Goal: Task Accomplishment & Management: Use online tool/utility

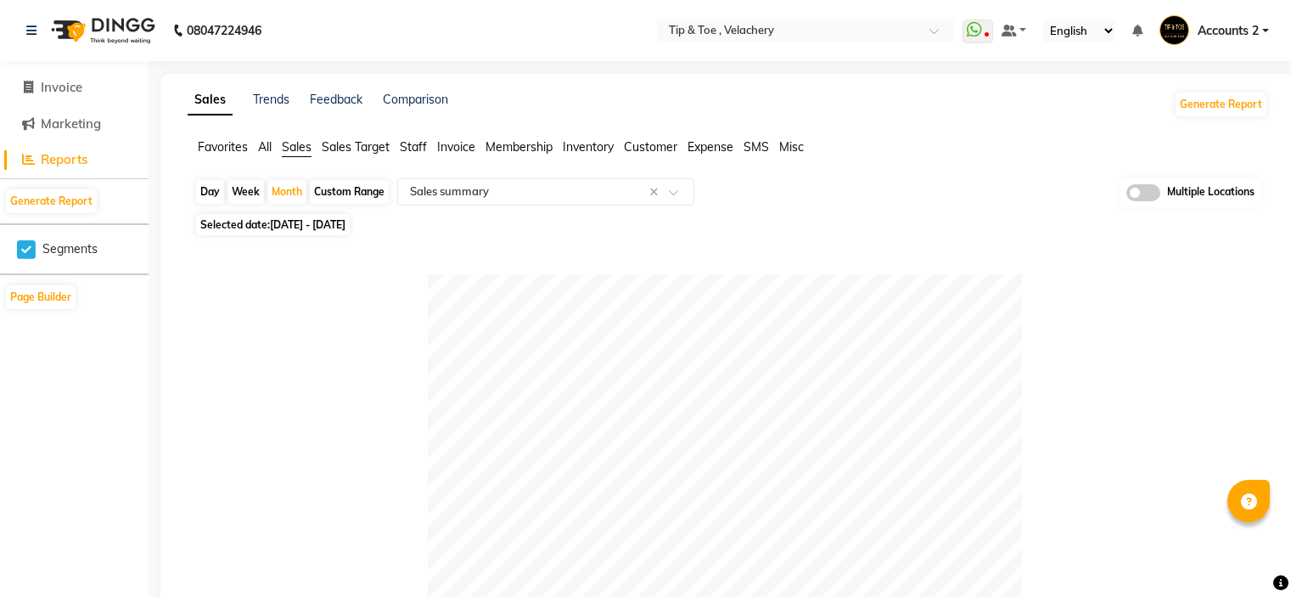
select select "full_report"
select select "csv"
click at [345, 227] on span "[DATE] - [DATE]" at bounding box center [308, 224] width 76 height 13
select select "7"
select select "2025"
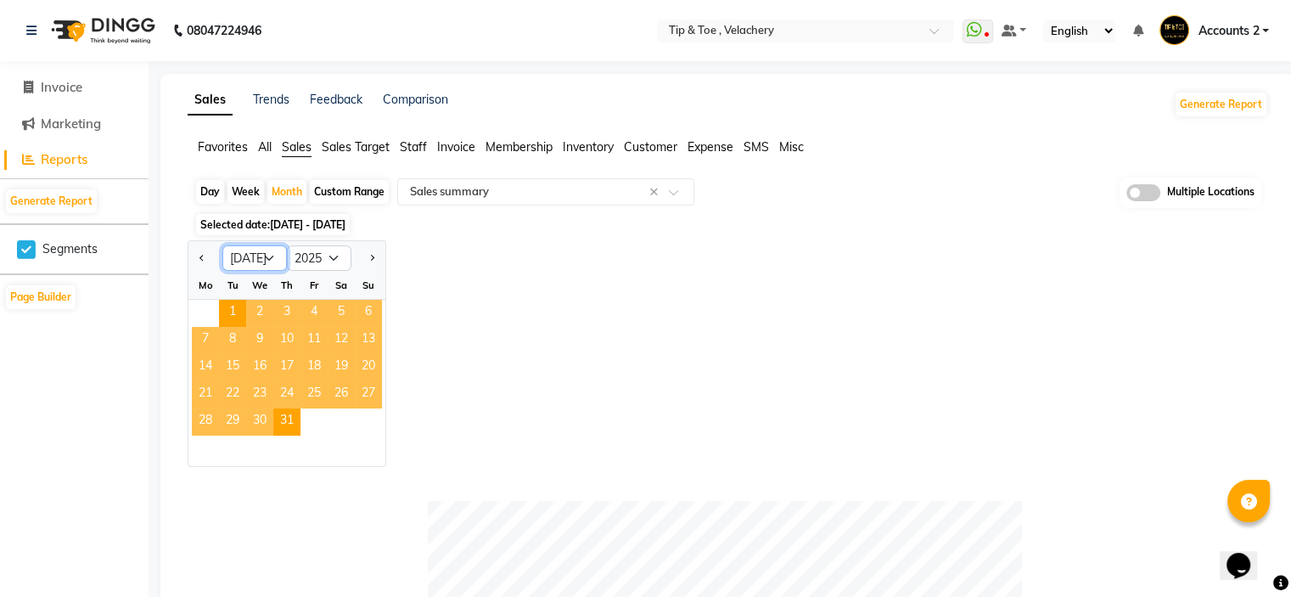
click at [270, 257] on select "Jan Feb Mar Apr May Jun [DATE] Aug Sep Oct Nov Dec" at bounding box center [254, 257] width 65 height 25
select select "8"
click at [222, 245] on select "Jan Feb Mar Apr May Jun [DATE] Aug Sep Oct Nov Dec" at bounding box center [254, 257] width 65 height 25
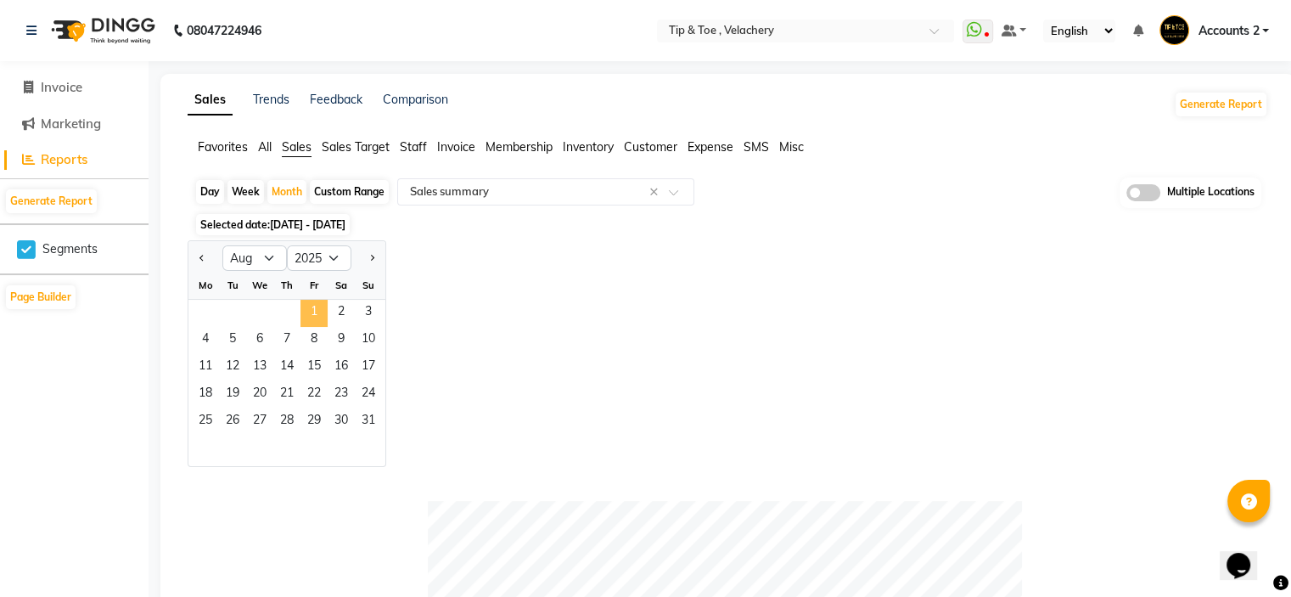
click at [314, 310] on span "1" at bounding box center [313, 313] width 27 height 27
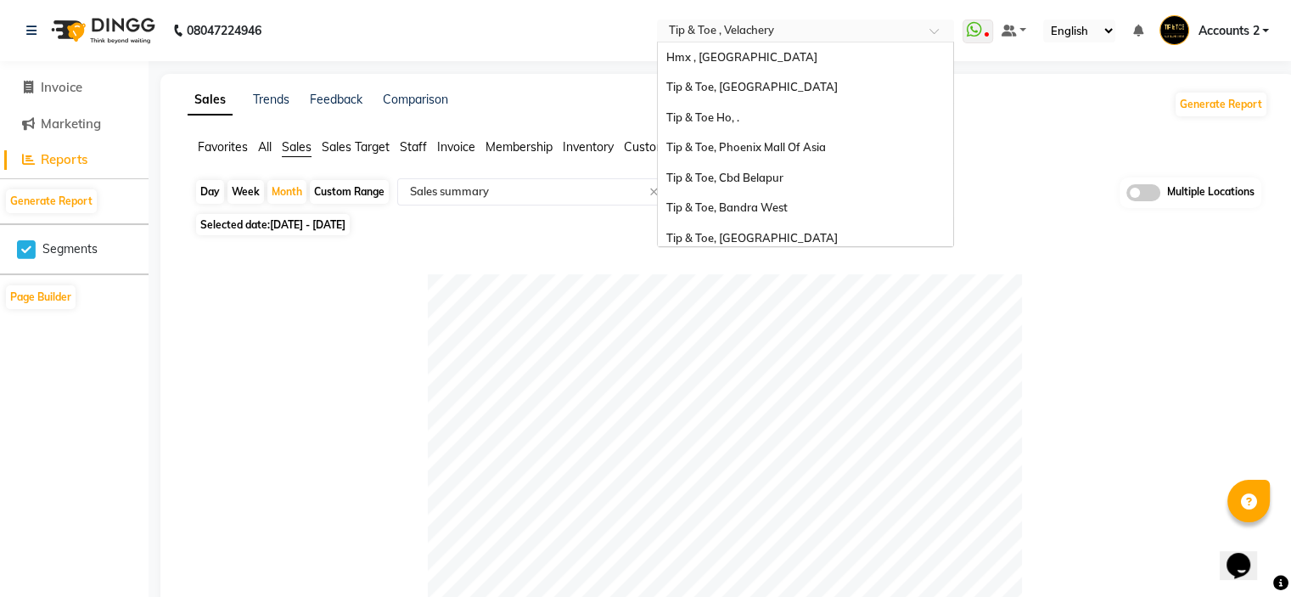
click at [762, 27] on input "text" at bounding box center [788, 32] width 246 height 17
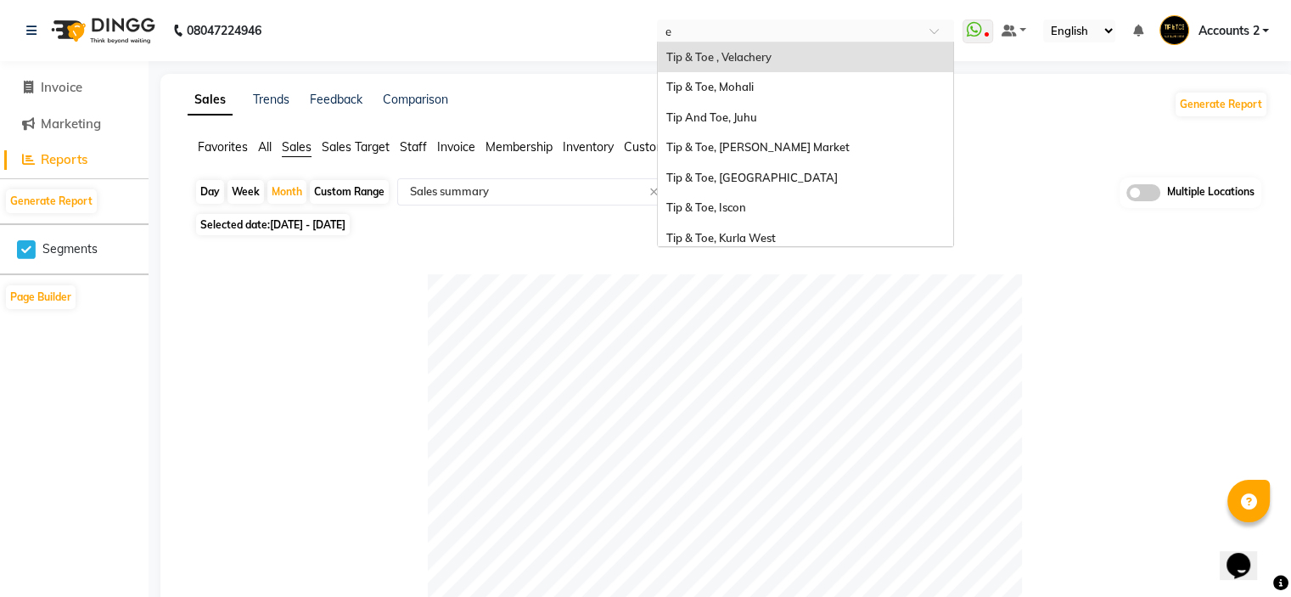
type input "er"
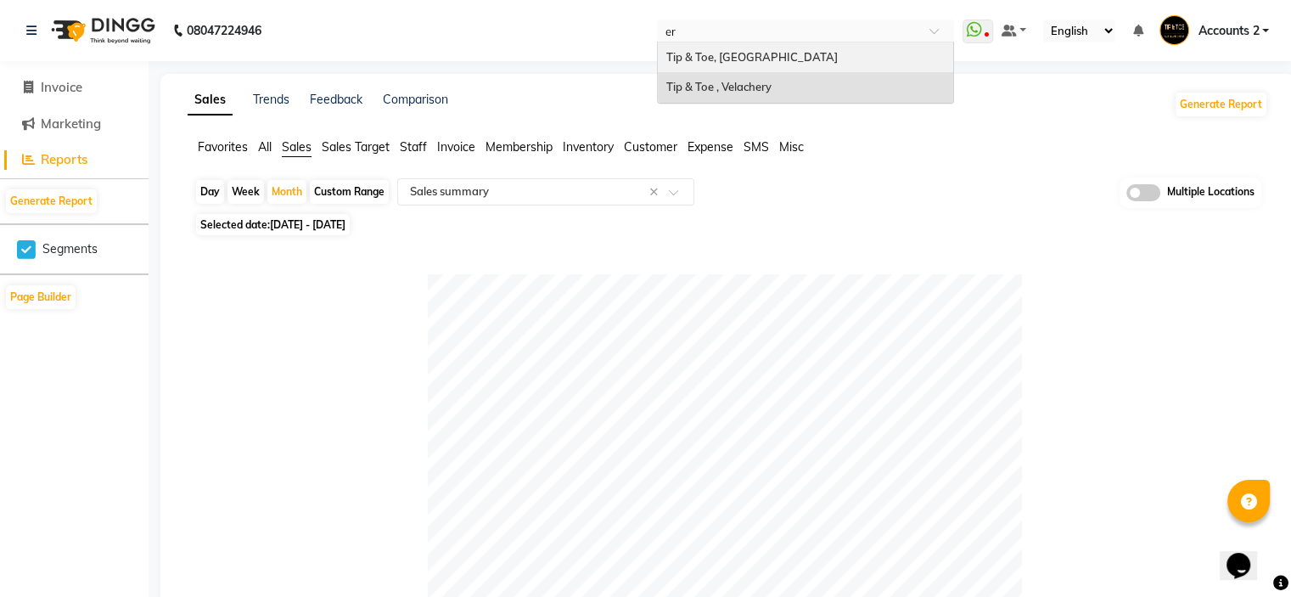
click at [756, 57] on span "Tip & Toe, [GEOGRAPHIC_DATA]" at bounding box center [751, 57] width 171 height 14
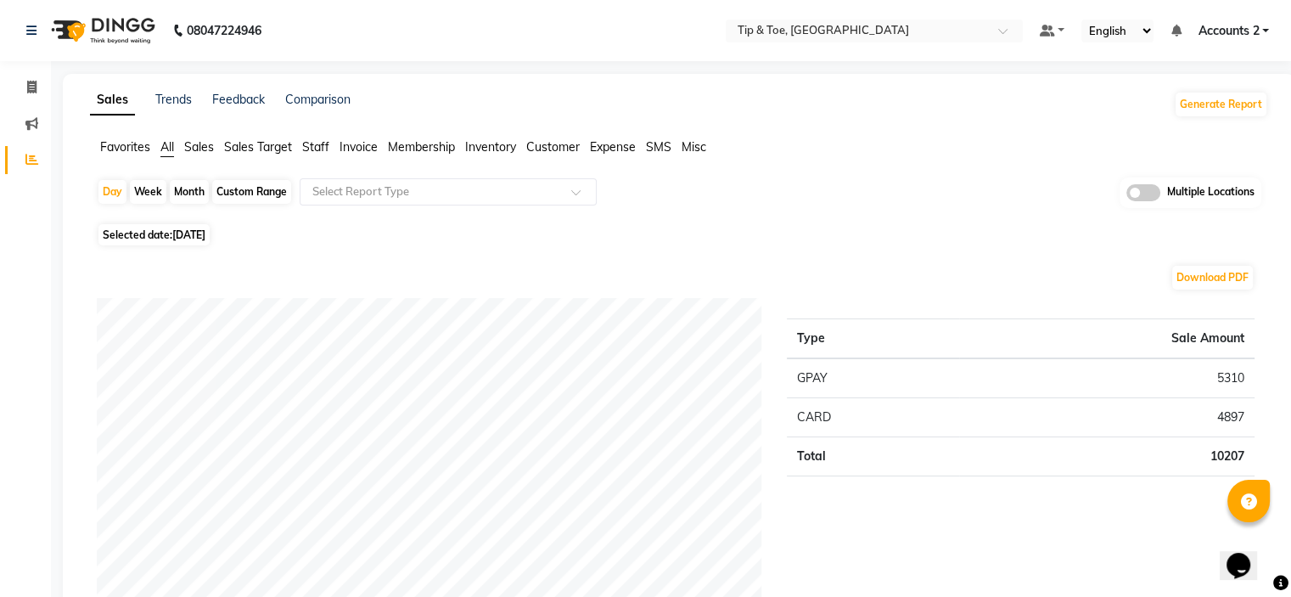
click at [197, 151] on span "Sales" at bounding box center [199, 146] width 30 height 15
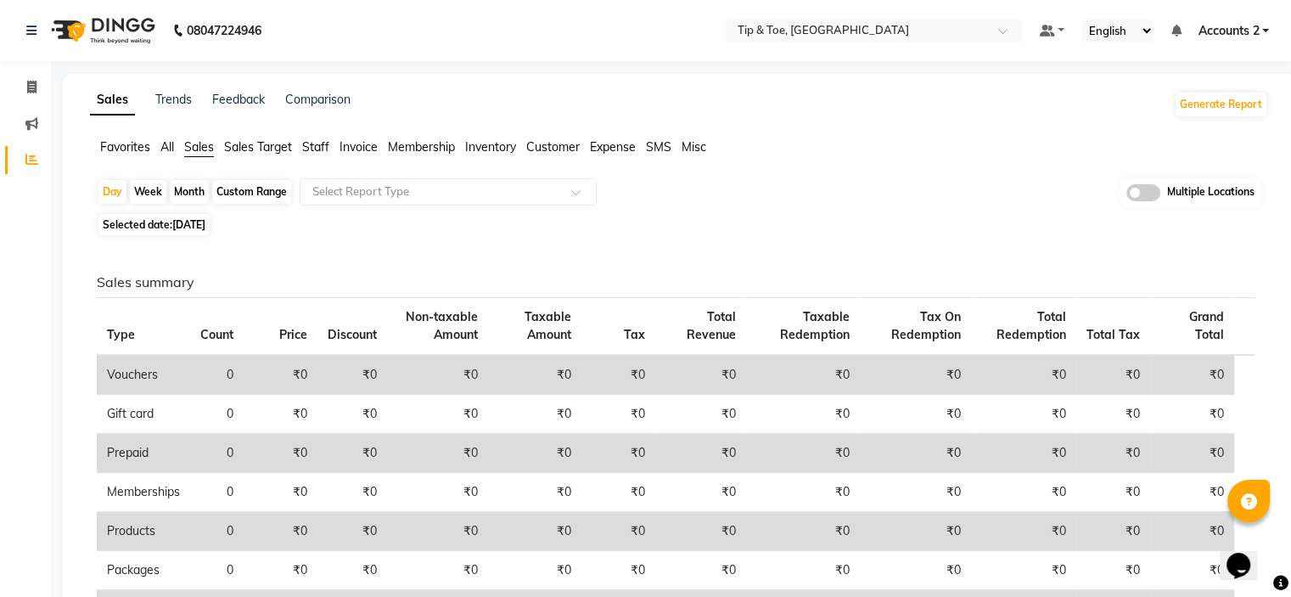
click at [193, 199] on div "Month" at bounding box center [189, 192] width 39 height 24
select select "9"
select select "2025"
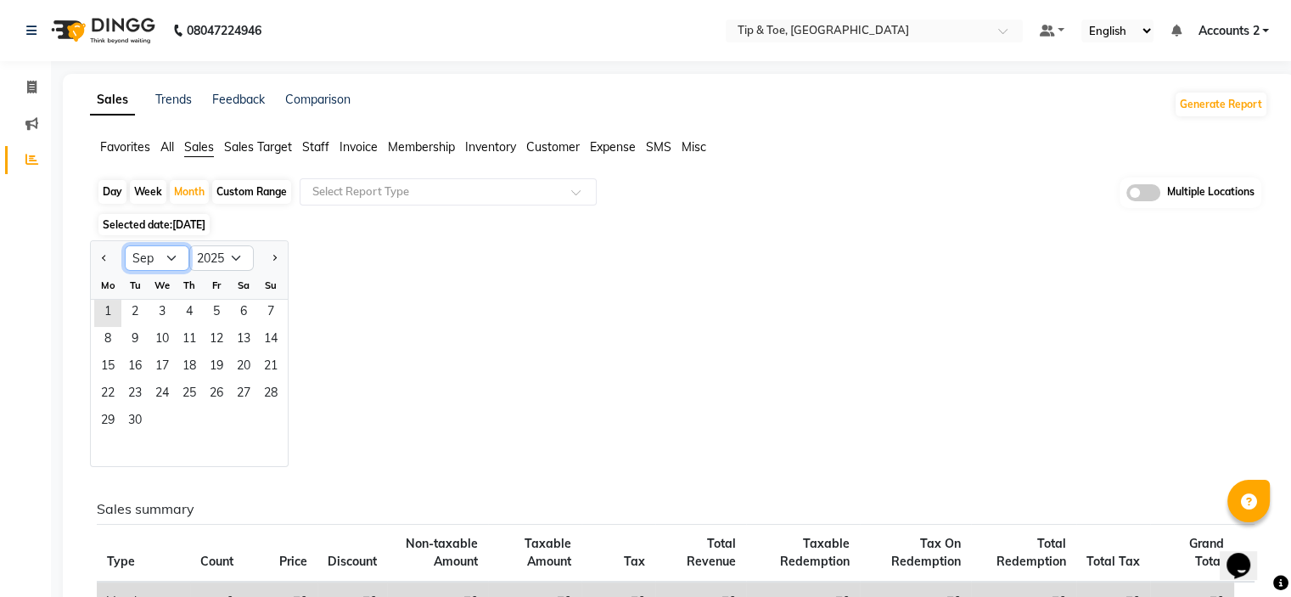
click at [173, 255] on select "Jan Feb Mar Apr May Jun [DATE] Aug Sep Oct Nov Dec" at bounding box center [157, 257] width 65 height 25
select select "7"
click at [125, 245] on select "Jan Feb Mar Apr May Jun [DATE] Aug Sep Oct Nov Dec" at bounding box center [157, 257] width 65 height 25
click at [131, 308] on span "1" at bounding box center [134, 313] width 27 height 27
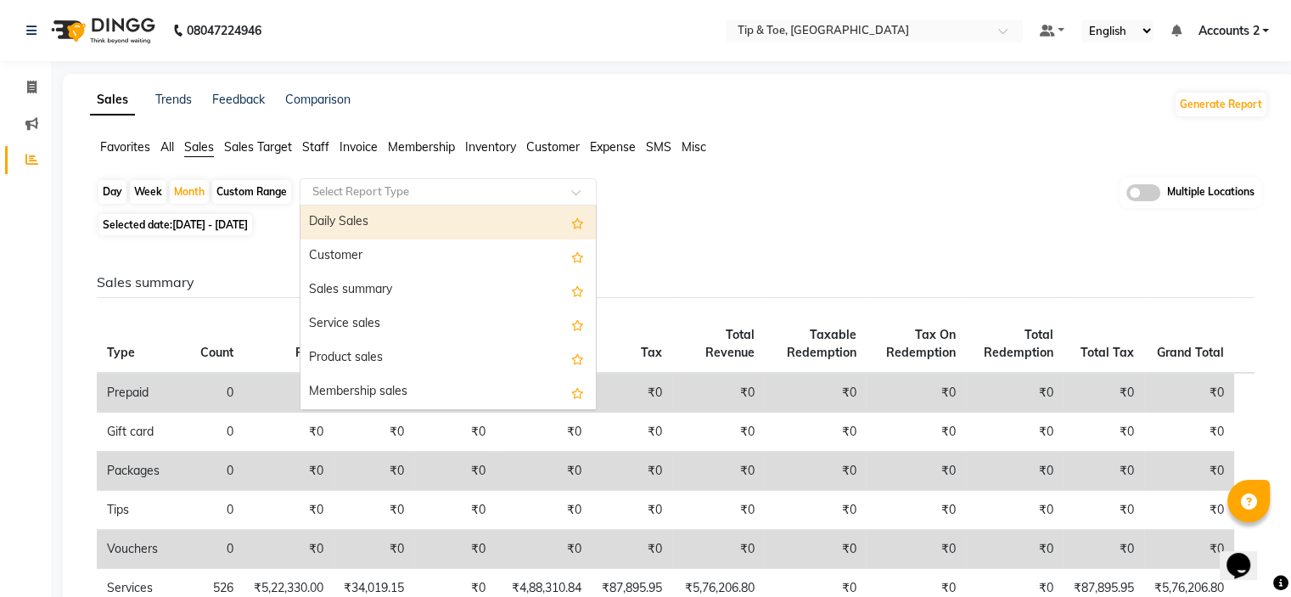
click at [399, 194] on input "text" at bounding box center [431, 191] width 244 height 17
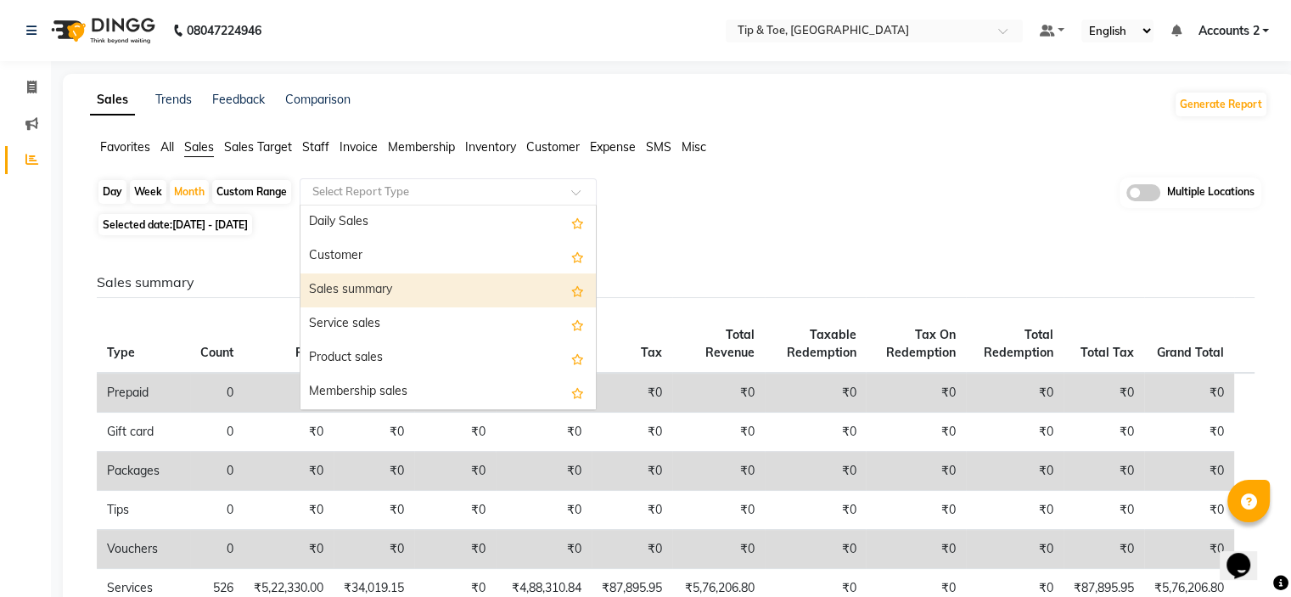
click at [354, 288] on div "Sales summary" at bounding box center [447, 290] width 295 height 34
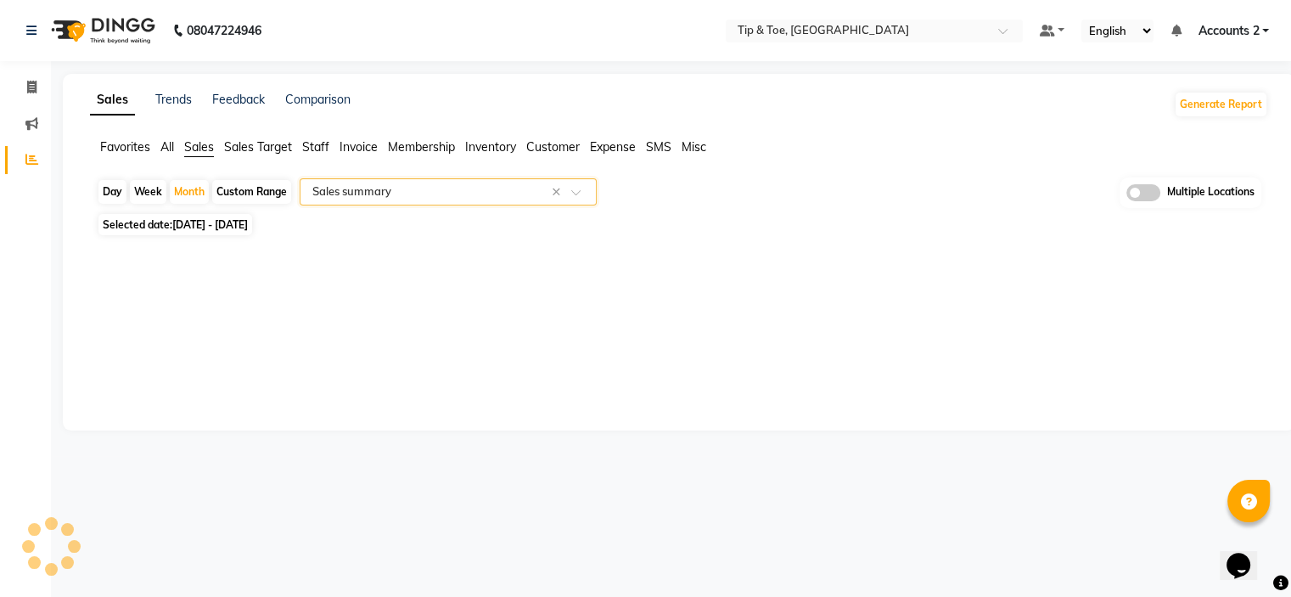
select select "filtered_report"
select select "pdf"
click at [201, 224] on span "[DATE] - [DATE]" at bounding box center [210, 224] width 76 height 13
select select "7"
select select "2025"
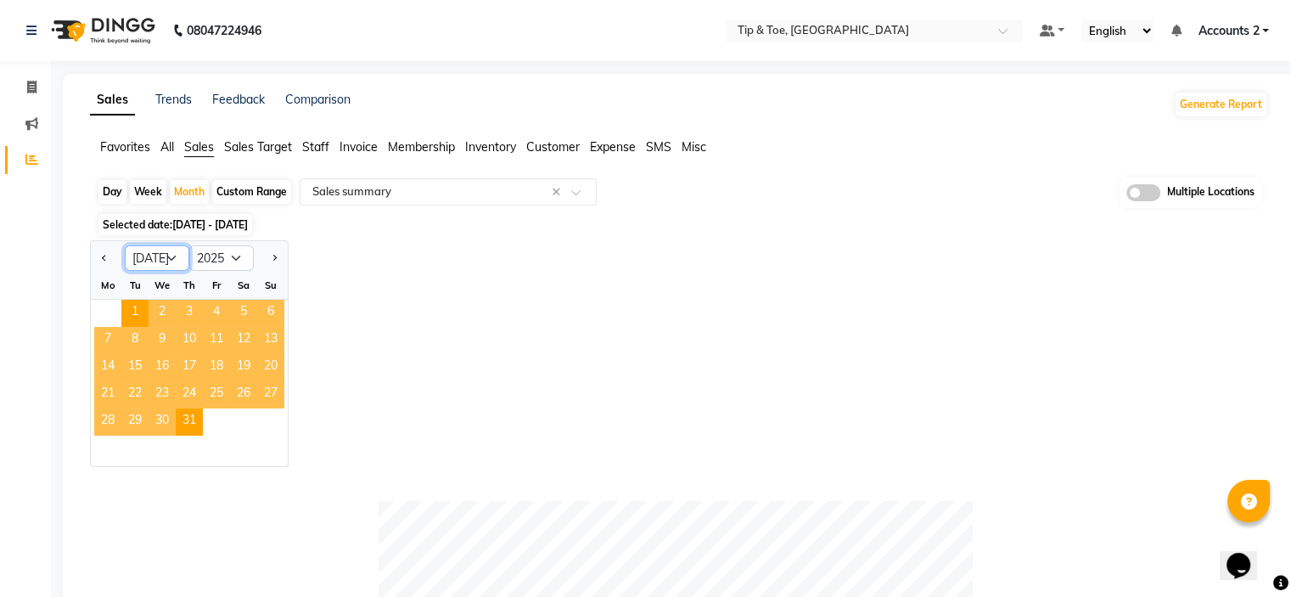
click at [171, 256] on select "Jan Feb Mar Apr May Jun [DATE] Aug Sep Oct Nov Dec" at bounding box center [157, 257] width 65 height 25
select select "8"
click at [125, 245] on select "Jan Feb Mar Apr May Jun [DATE] Aug Sep Oct Nov Dec" at bounding box center [157, 257] width 65 height 25
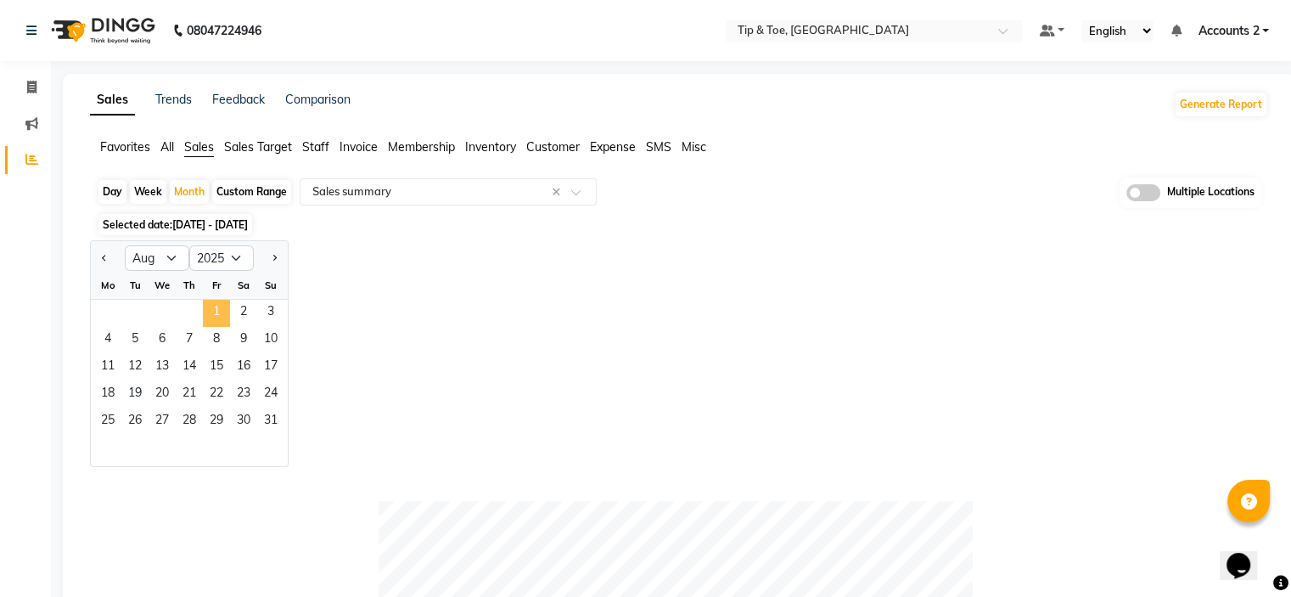
click at [219, 309] on span "1" at bounding box center [216, 313] width 27 height 27
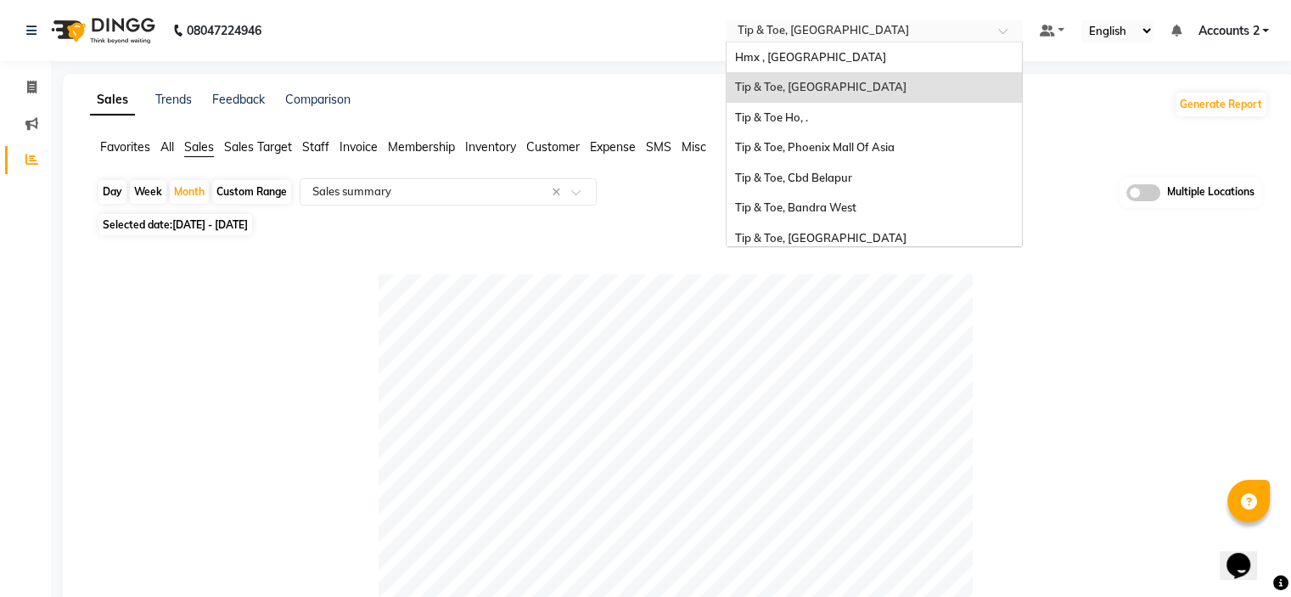
click at [832, 31] on input "text" at bounding box center [857, 32] width 246 height 17
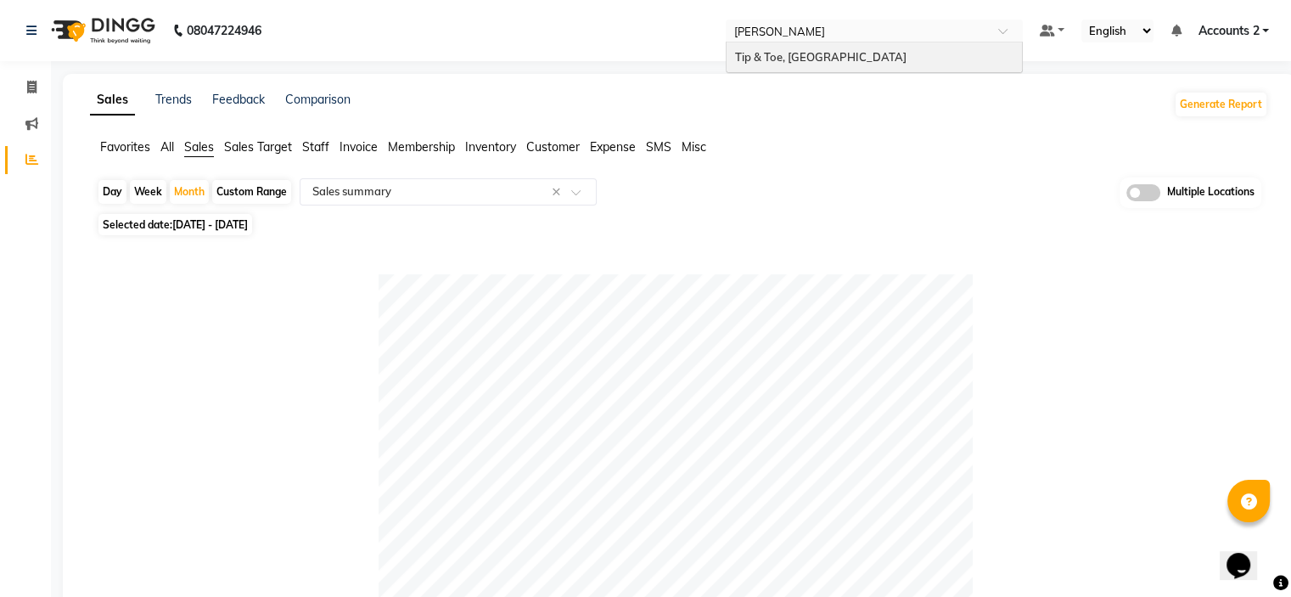
type input "anna"
click at [819, 62] on span "Tip & Toe, Annanagar East" at bounding box center [820, 57] width 171 height 14
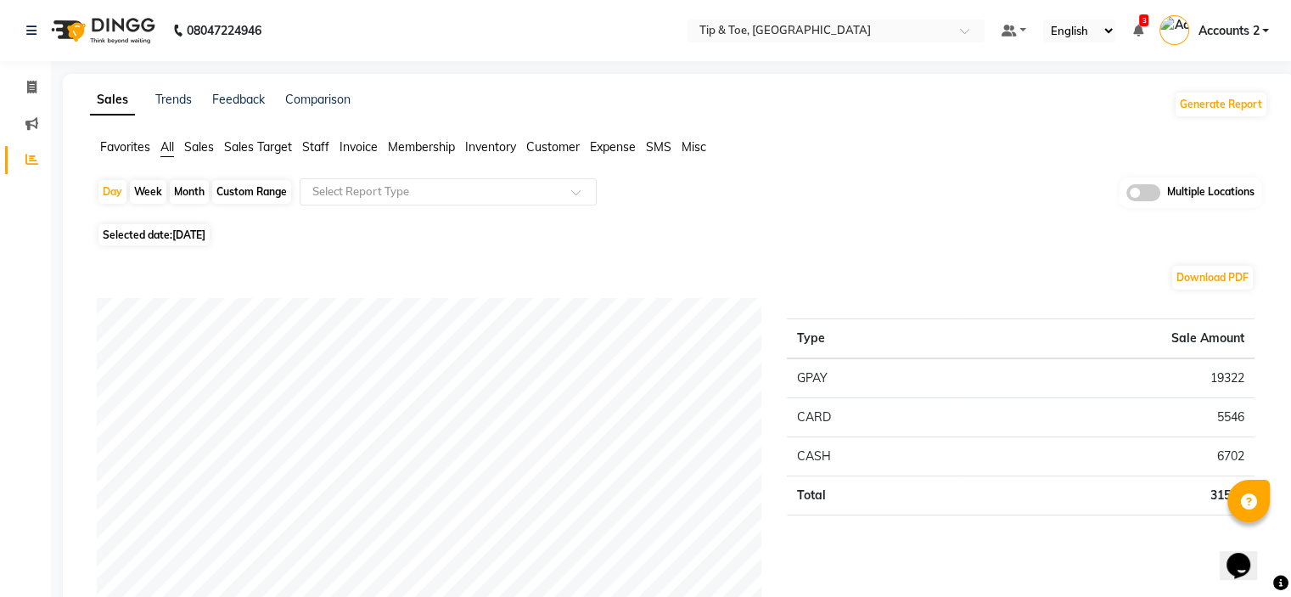
click at [190, 193] on div "Month" at bounding box center [189, 192] width 39 height 24
select select "9"
select select "2025"
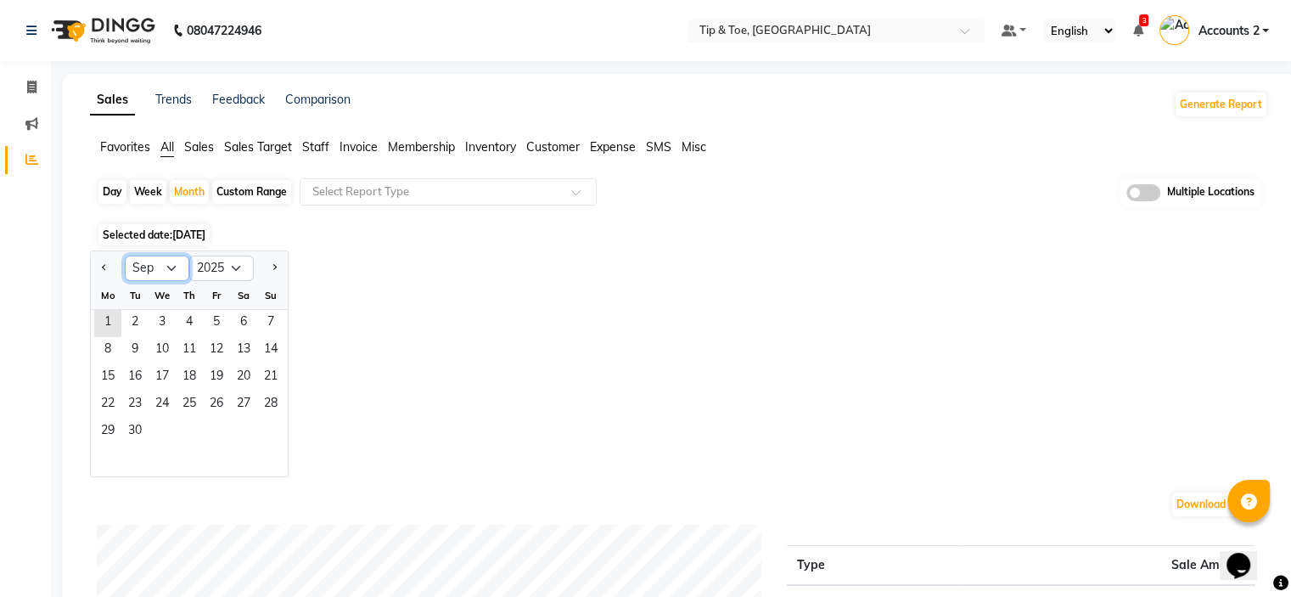
click at [173, 267] on select "Jan Feb Mar Apr May Jun [DATE] Aug Sep Oct Nov Dec" at bounding box center [157, 267] width 65 height 25
select select "7"
click at [125, 255] on select "Jan Feb Mar Apr May Jun [DATE] Aug Sep Oct Nov Dec" at bounding box center [157, 267] width 65 height 25
click at [131, 319] on span "1" at bounding box center [134, 323] width 27 height 27
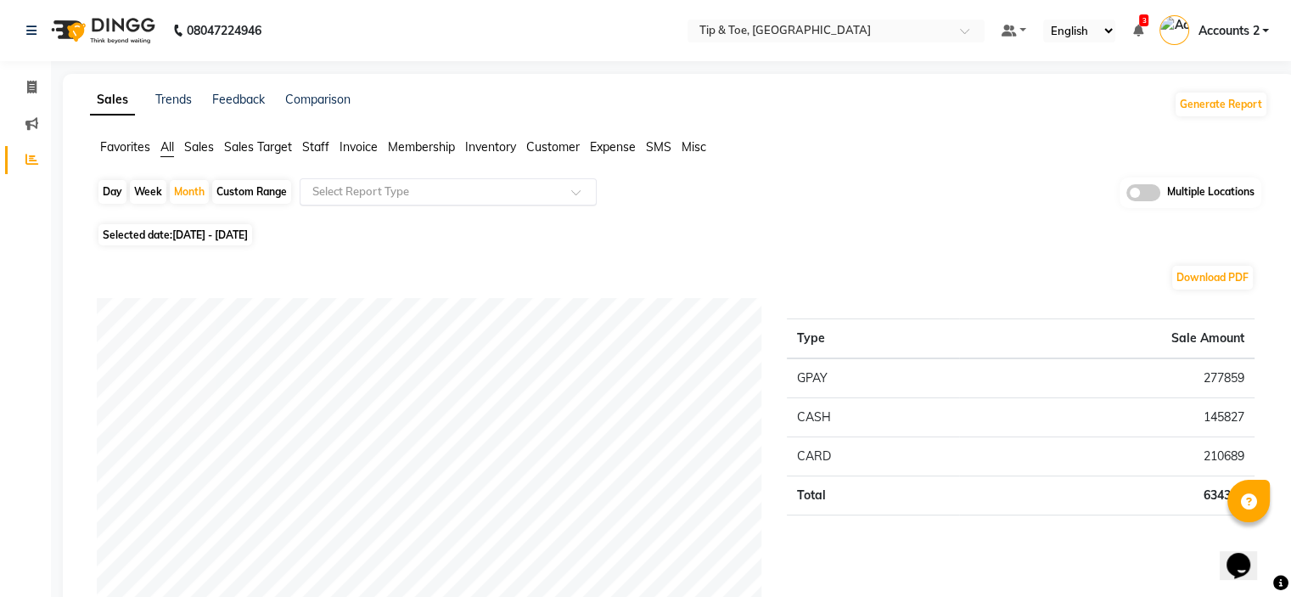
click at [345, 189] on input "text" at bounding box center [431, 191] width 244 height 17
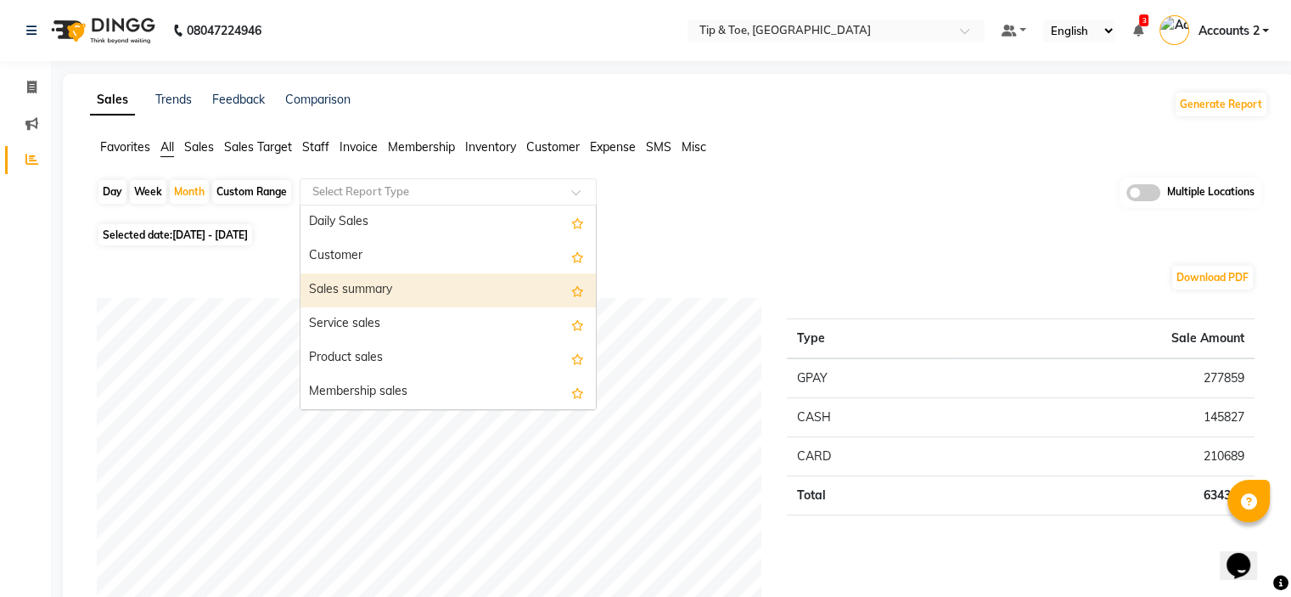
click at [346, 290] on div "Sales summary" at bounding box center [447, 290] width 295 height 34
select select "full_report"
select select "csv"
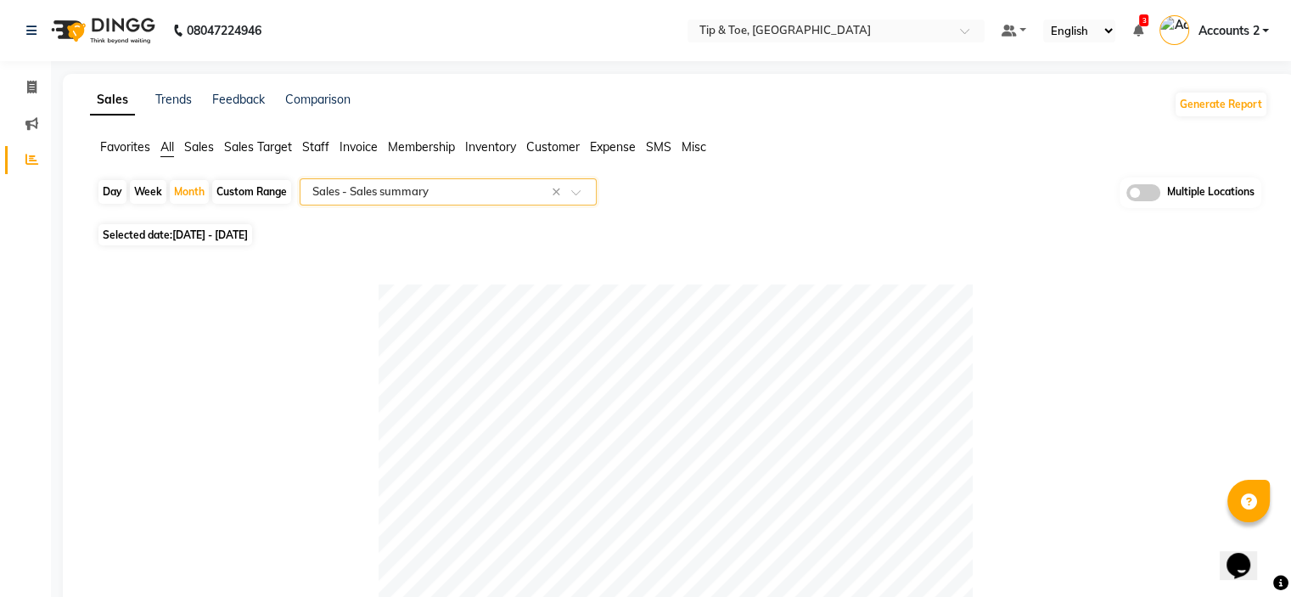
click at [194, 241] on span "Selected date: 01-07-2025 - 31-07-2025" at bounding box center [175, 234] width 154 height 21
select select "7"
select select "2025"
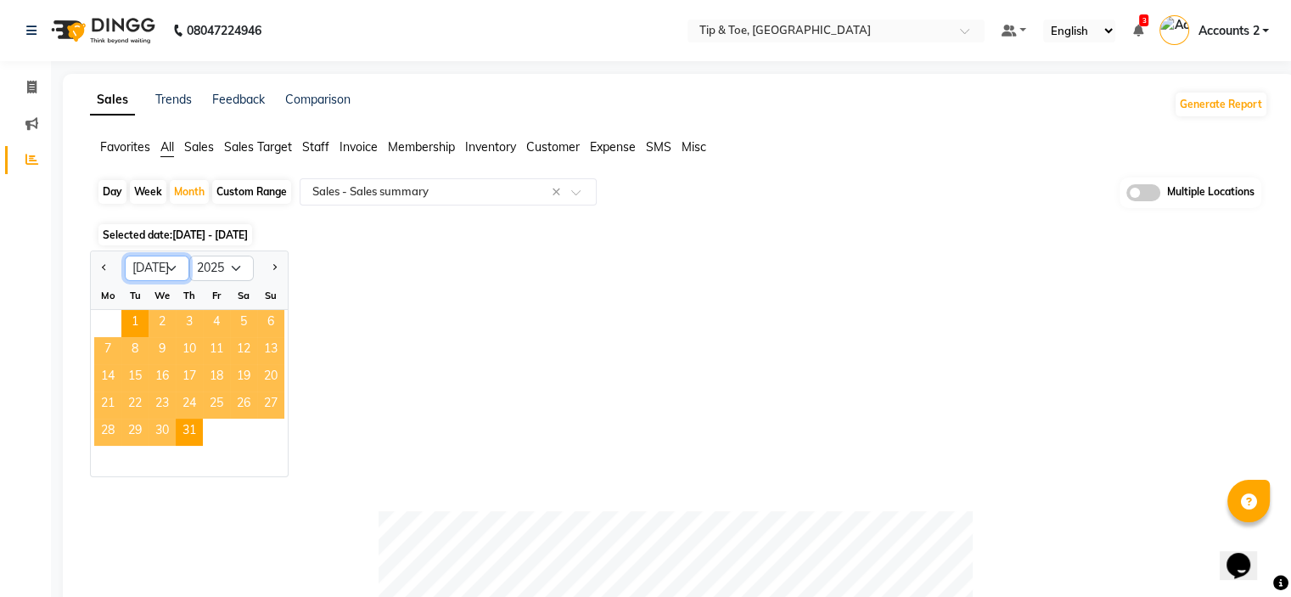
click at [168, 266] on select "Jan Feb Mar Apr May Jun [DATE] Aug Sep Oct Nov Dec" at bounding box center [157, 267] width 65 height 25
select select "8"
click at [125, 255] on select "Jan Feb Mar Apr May Jun [DATE] Aug Sep Oct Nov Dec" at bounding box center [157, 267] width 65 height 25
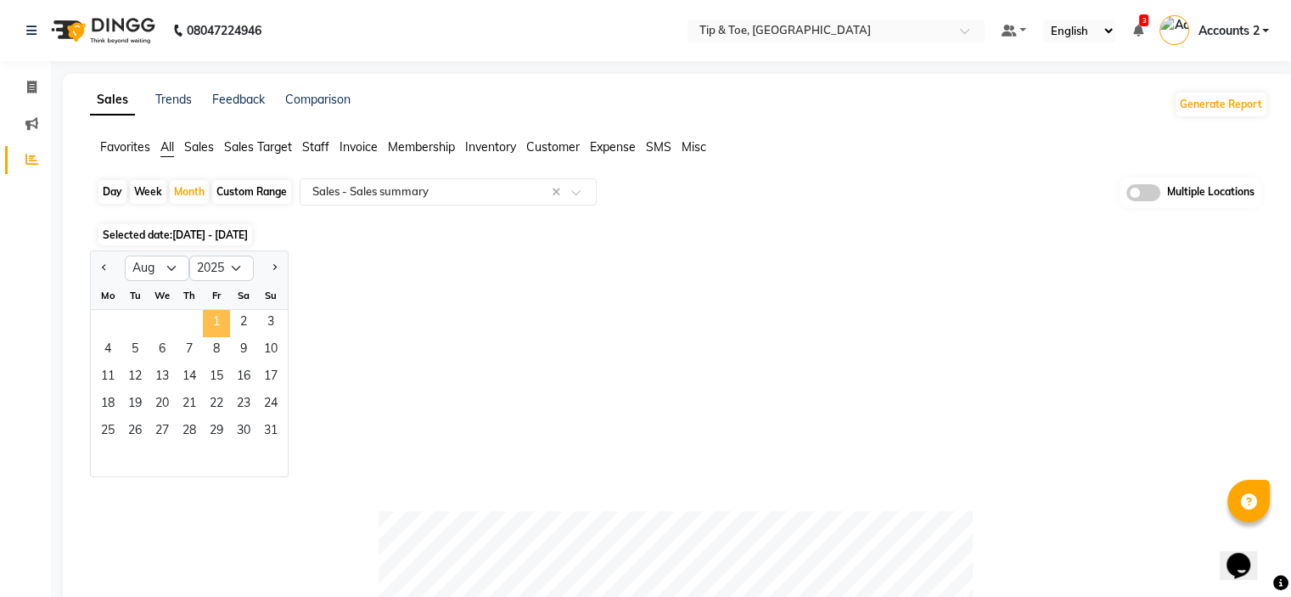
click at [211, 317] on span "1" at bounding box center [216, 323] width 27 height 27
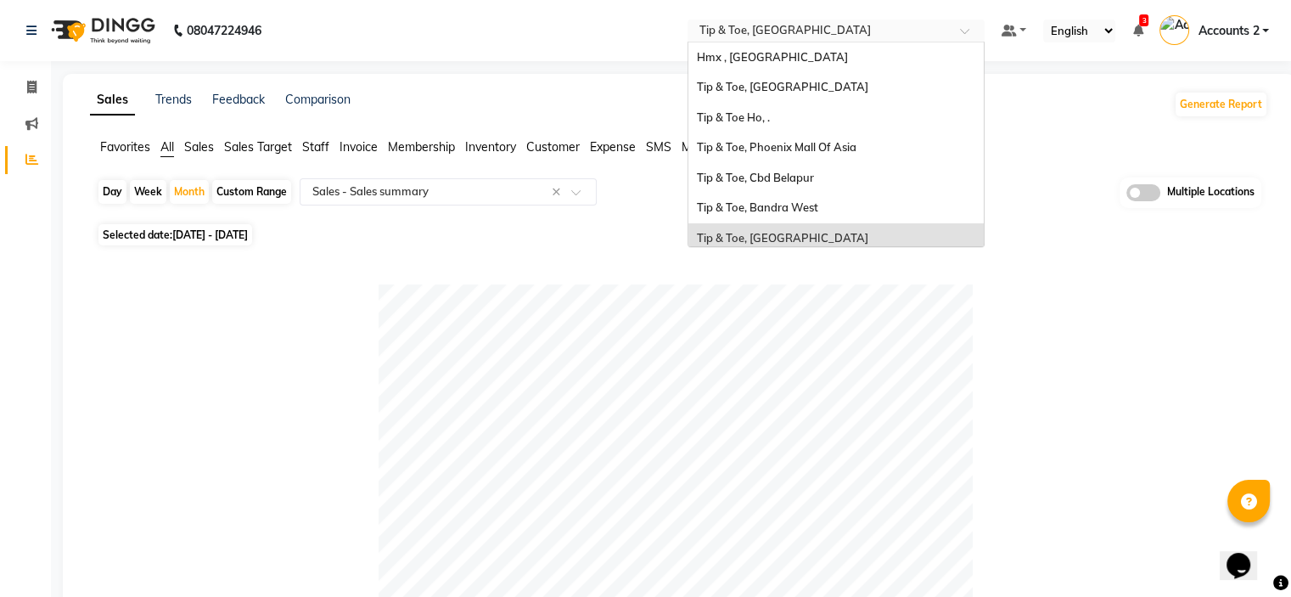
click at [835, 30] on input "text" at bounding box center [819, 32] width 246 height 17
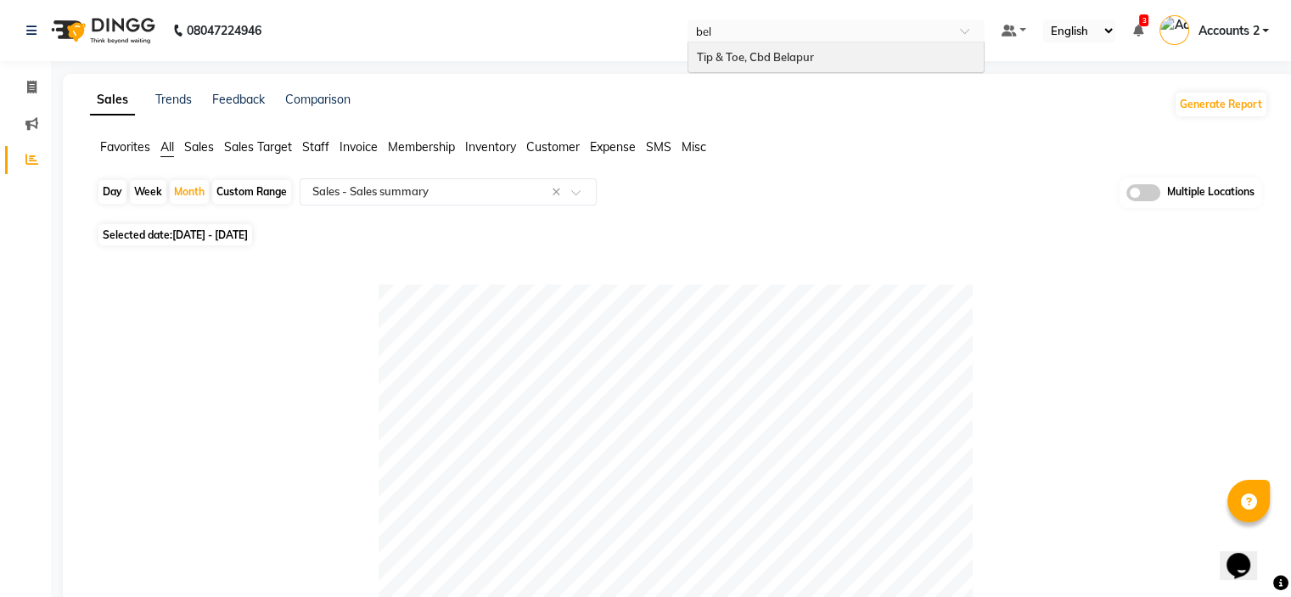
type input "bela"
click at [799, 60] on span "Tip & Toe, Cbd Belapur" at bounding box center [755, 57] width 117 height 14
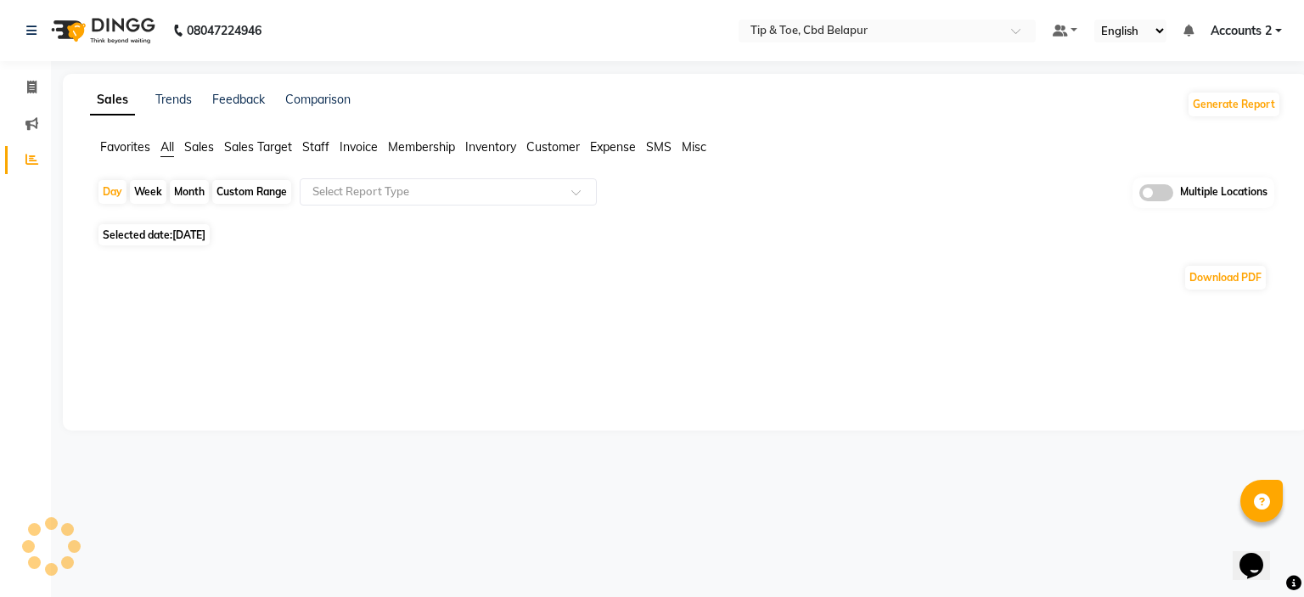
click at [198, 149] on span "Sales" at bounding box center [199, 146] width 30 height 15
click at [189, 199] on div "Month" at bounding box center [189, 192] width 39 height 24
select select "9"
select select "2025"
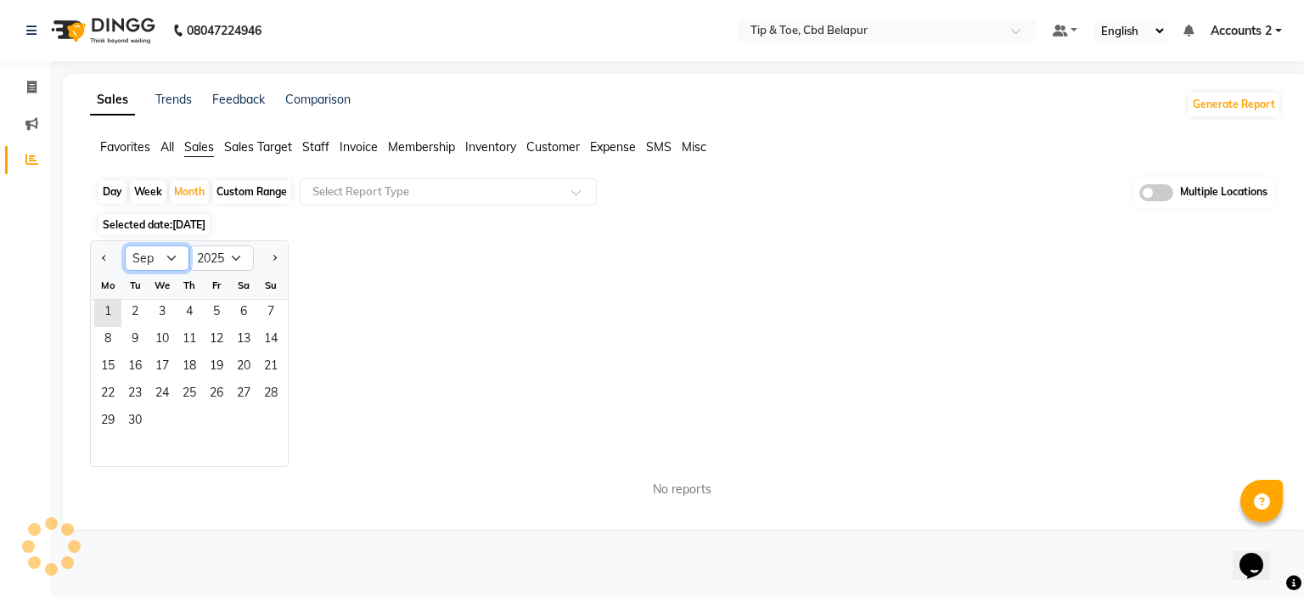
click at [170, 256] on select "Jan Feb Mar Apr May Jun [DATE] Aug Sep Oct Nov Dec" at bounding box center [157, 257] width 65 height 25
select select "7"
click at [125, 245] on select "Jan Feb Mar Apr May Jun [DATE] Aug Sep Oct Nov Dec" at bounding box center [157, 257] width 65 height 25
click at [135, 308] on span "1" at bounding box center [134, 313] width 27 height 27
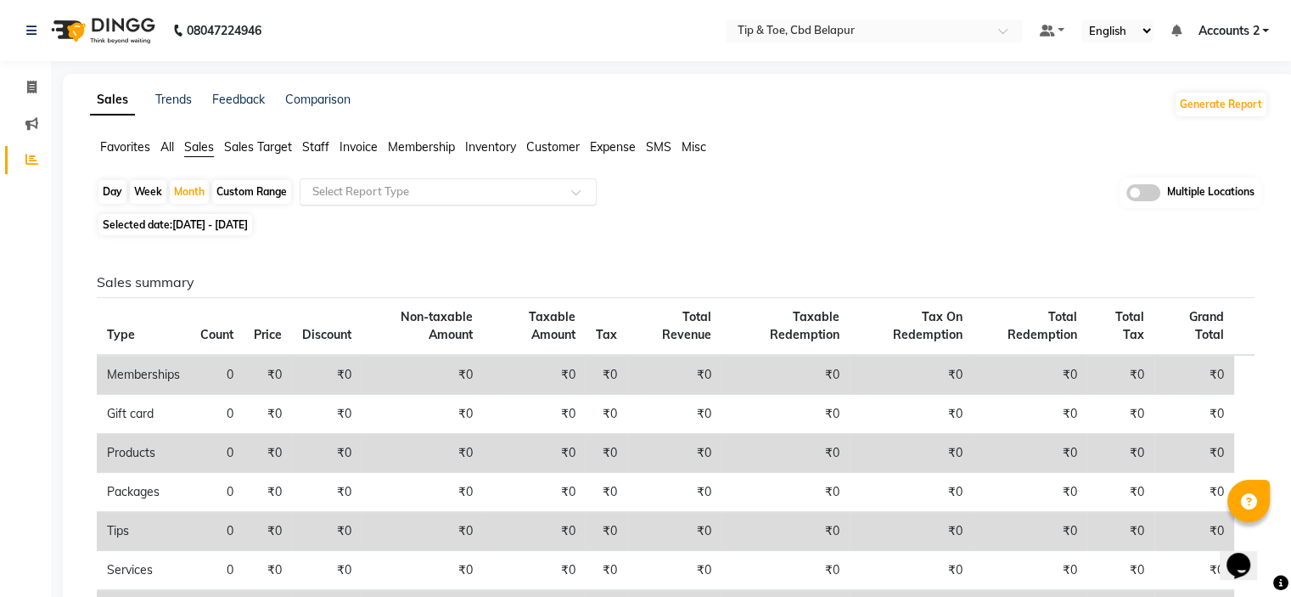
click at [385, 183] on input "text" at bounding box center [431, 191] width 244 height 17
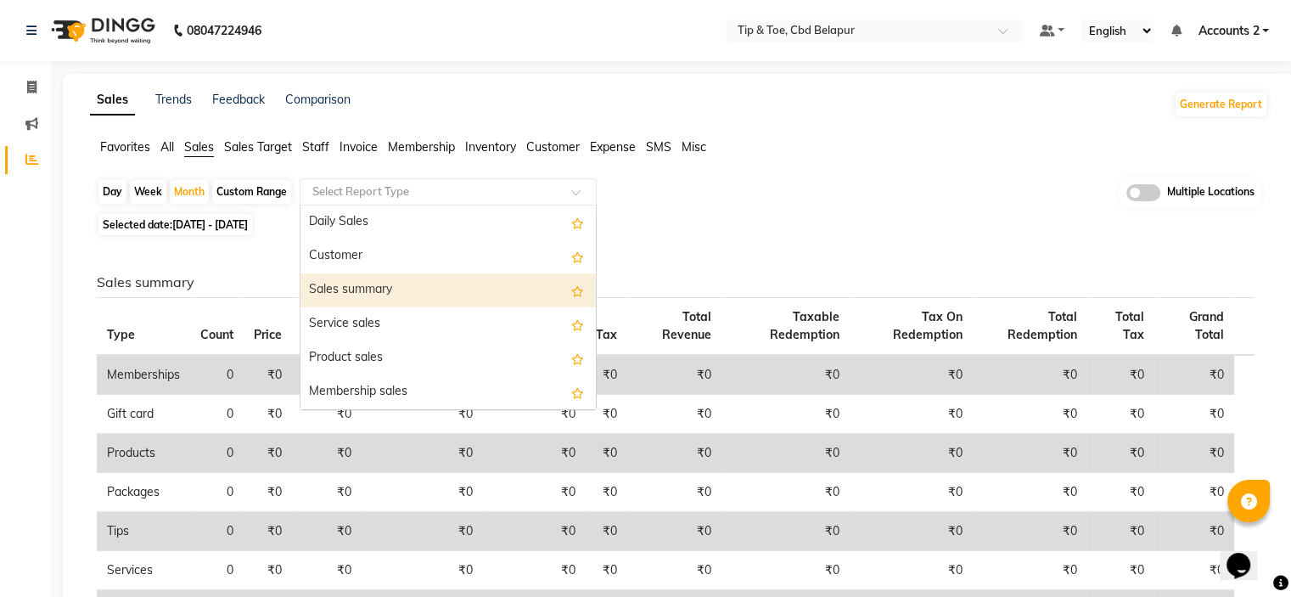
click at [360, 294] on div "Sales summary" at bounding box center [447, 290] width 295 height 34
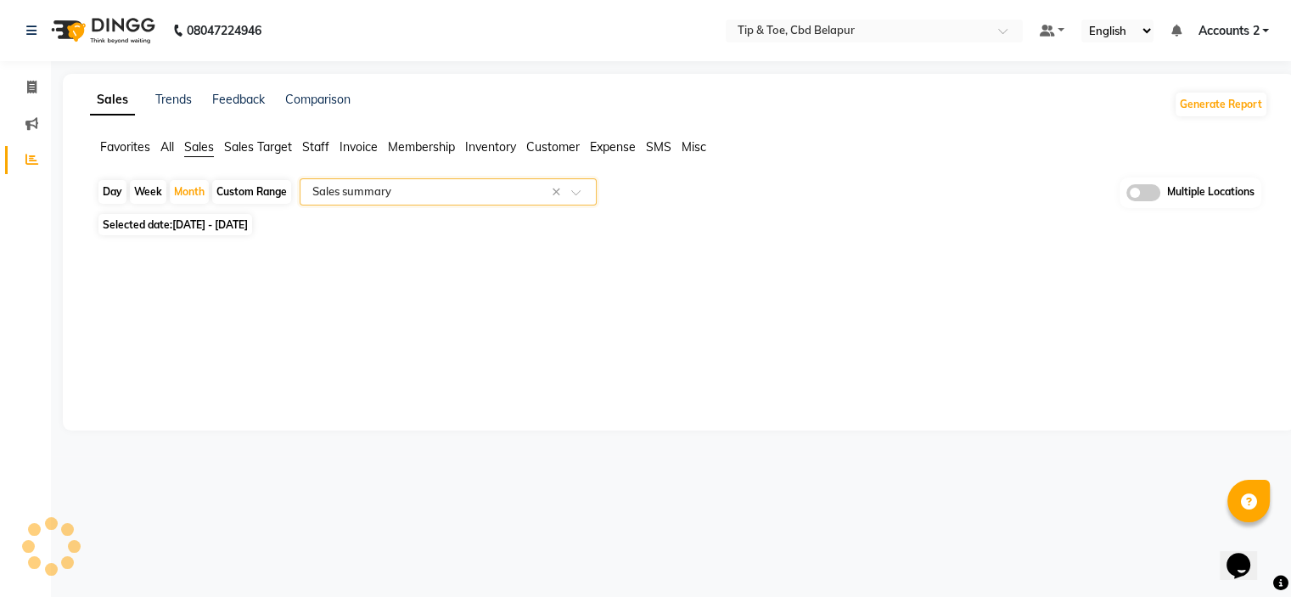
select select "filtered_report"
select select "pdf"
click at [319, 143] on span "Staff" at bounding box center [315, 146] width 27 height 15
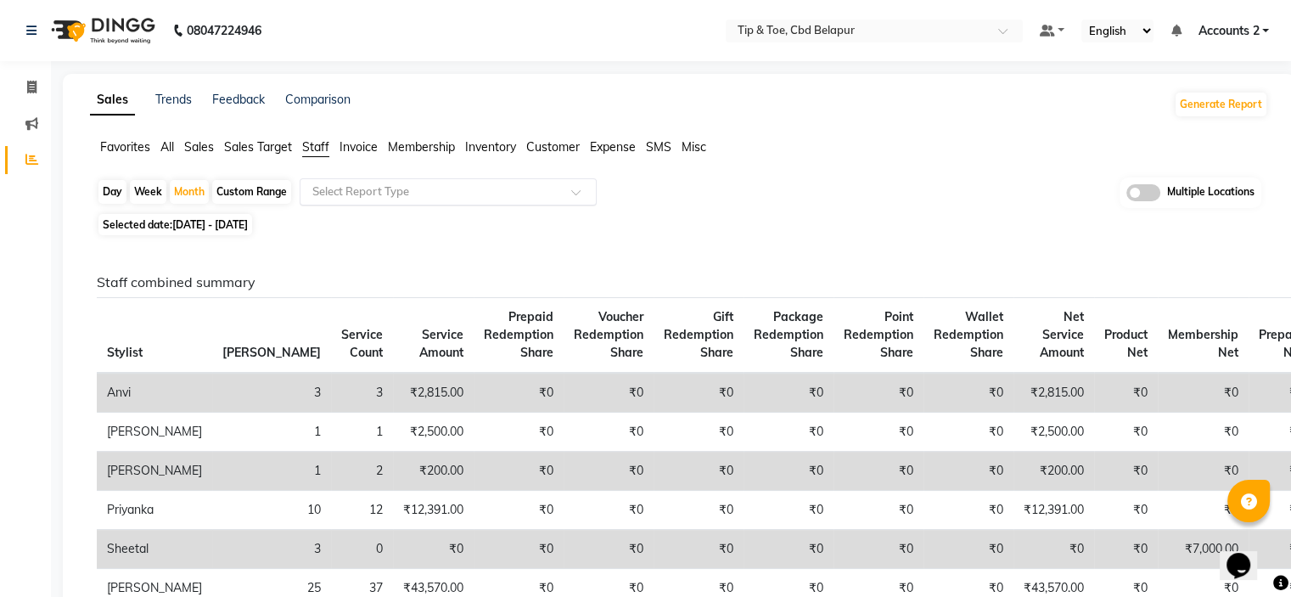
click at [357, 187] on input "text" at bounding box center [431, 191] width 244 height 17
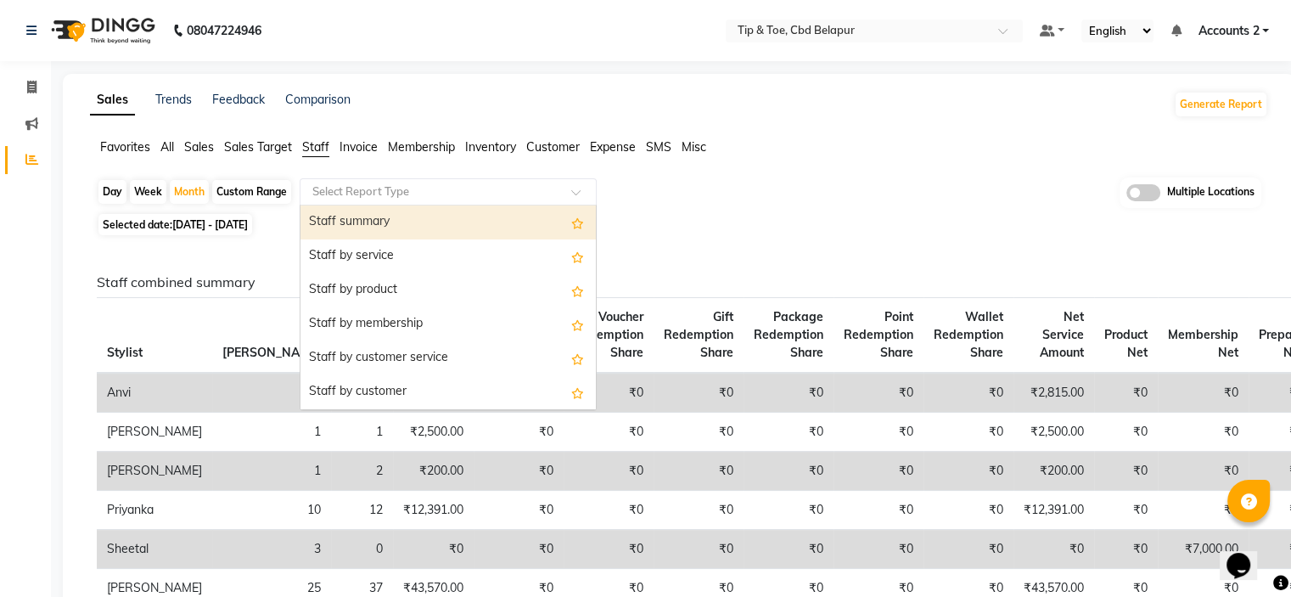
click at [379, 228] on div "Staff summary" at bounding box center [447, 222] width 295 height 34
select select "filtered_report"
select select "pdf"
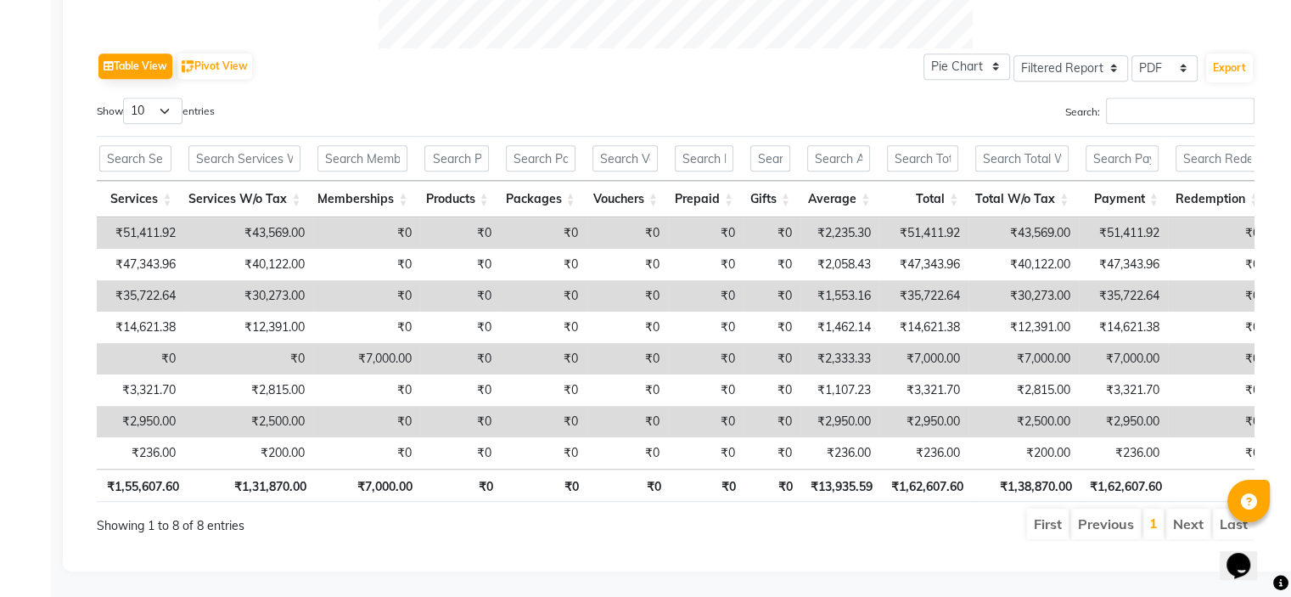
scroll to position [0, 621]
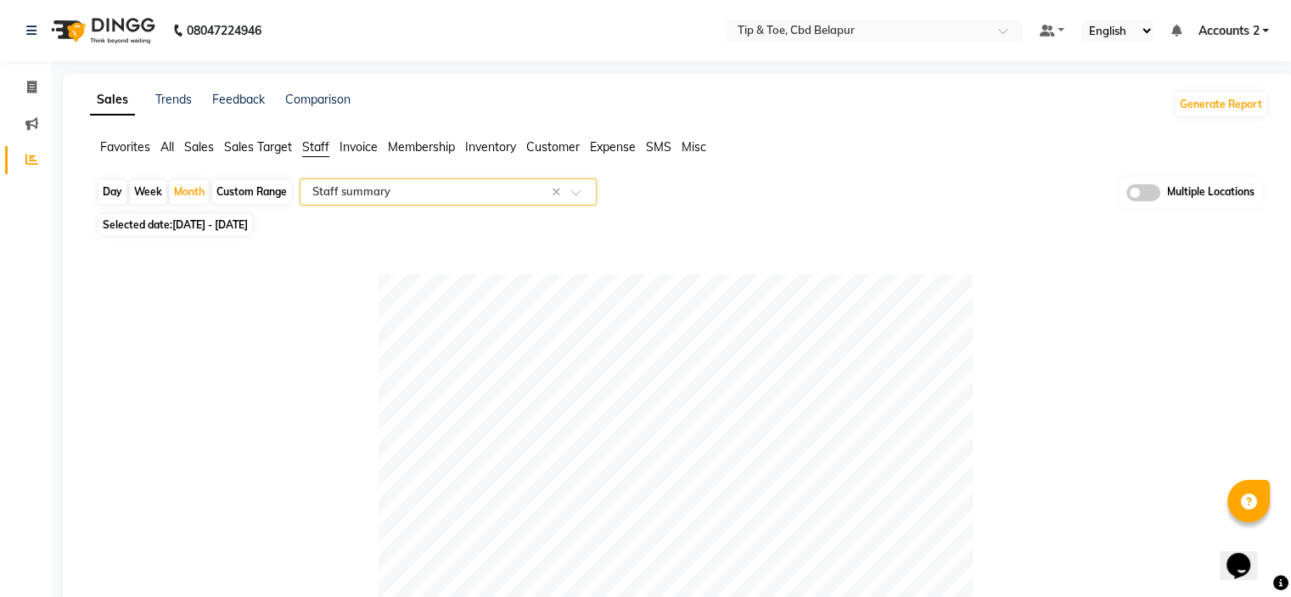
click at [233, 224] on span "[DATE] - [DATE]" at bounding box center [210, 224] width 76 height 13
select select "7"
select select "2025"
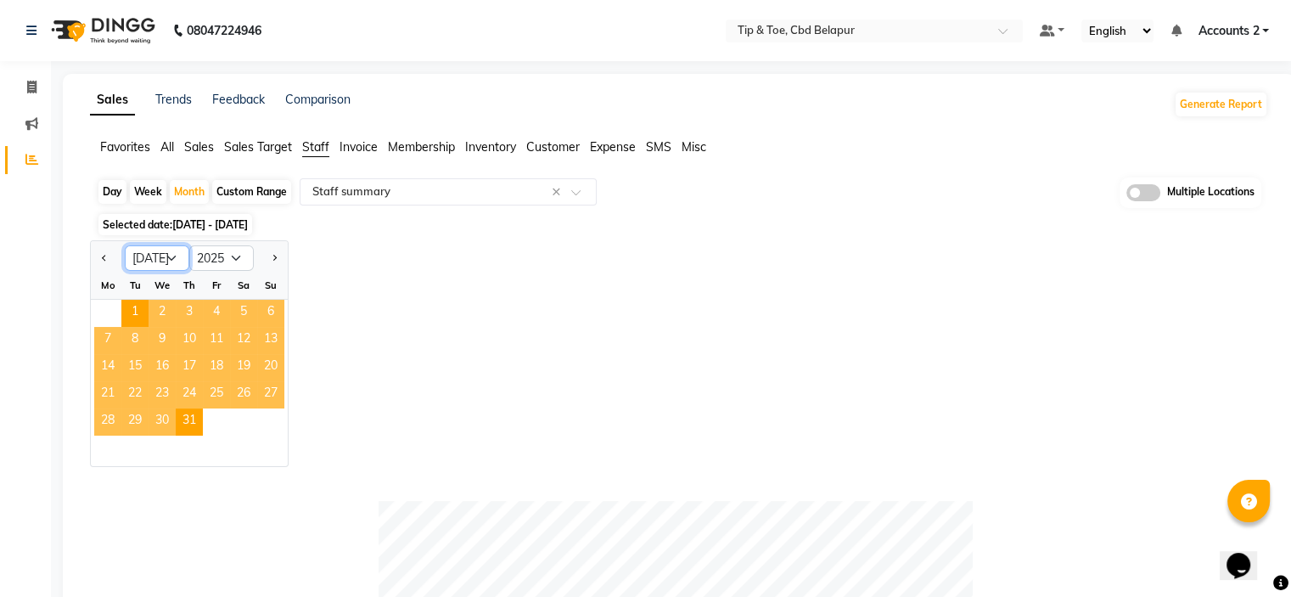
click at [173, 257] on select "Jan Feb Mar Apr May Jun [DATE] Aug Sep Oct Nov Dec" at bounding box center [157, 257] width 65 height 25
select select "8"
click at [125, 245] on select "Jan Feb Mar Apr May Jun [DATE] Aug Sep Oct Nov Dec" at bounding box center [157, 257] width 65 height 25
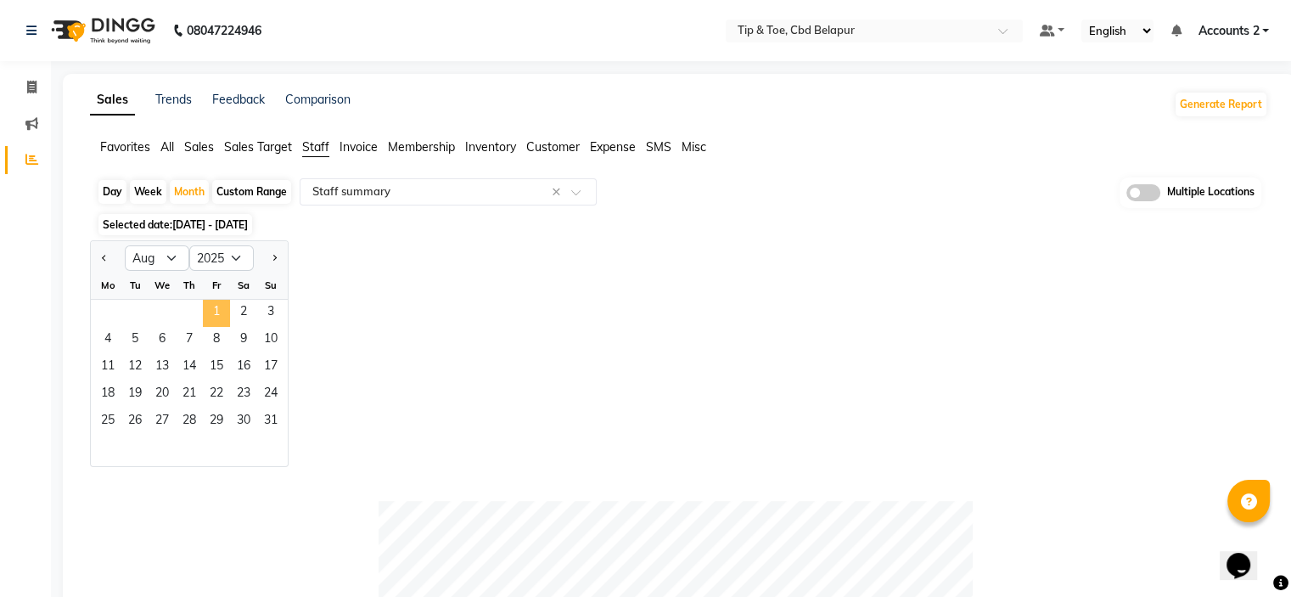
click at [217, 311] on span "1" at bounding box center [216, 313] width 27 height 27
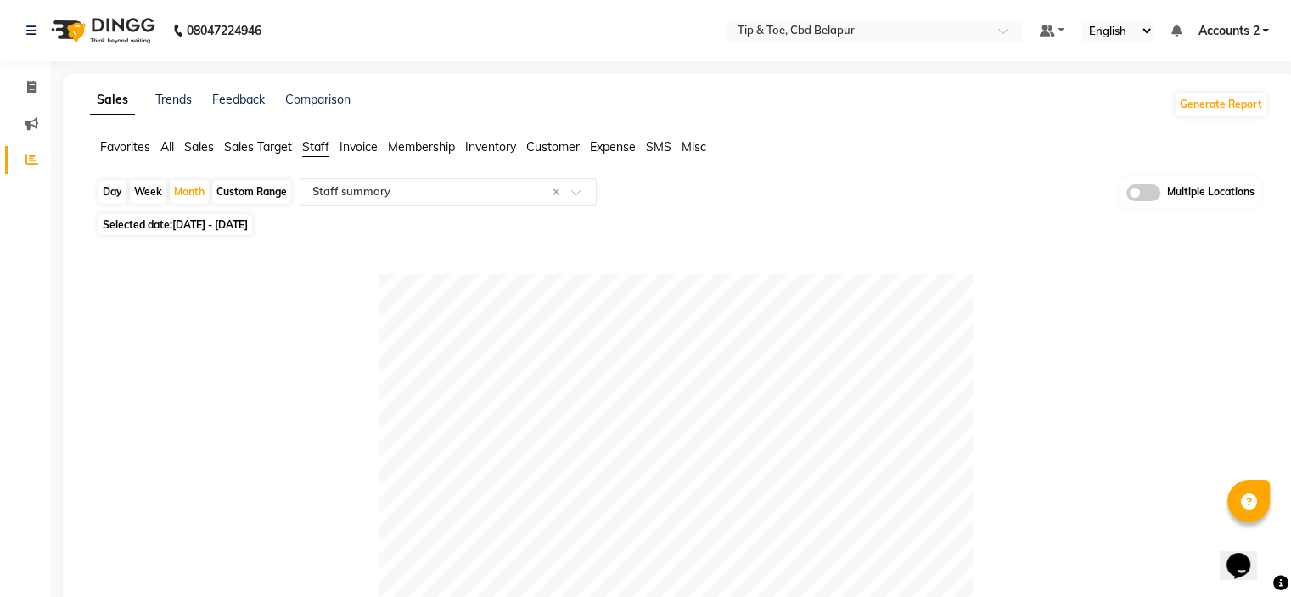
click at [238, 149] on span "Sales Target" at bounding box center [258, 146] width 68 height 15
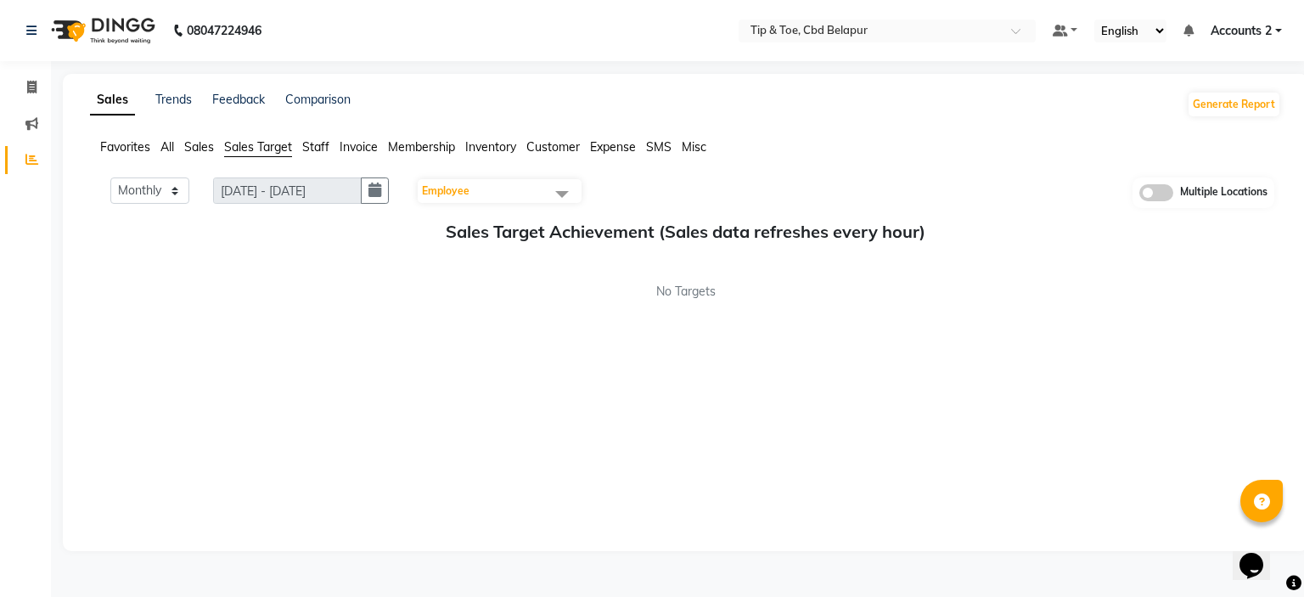
click at [187, 149] on span "Sales" at bounding box center [199, 146] width 30 height 15
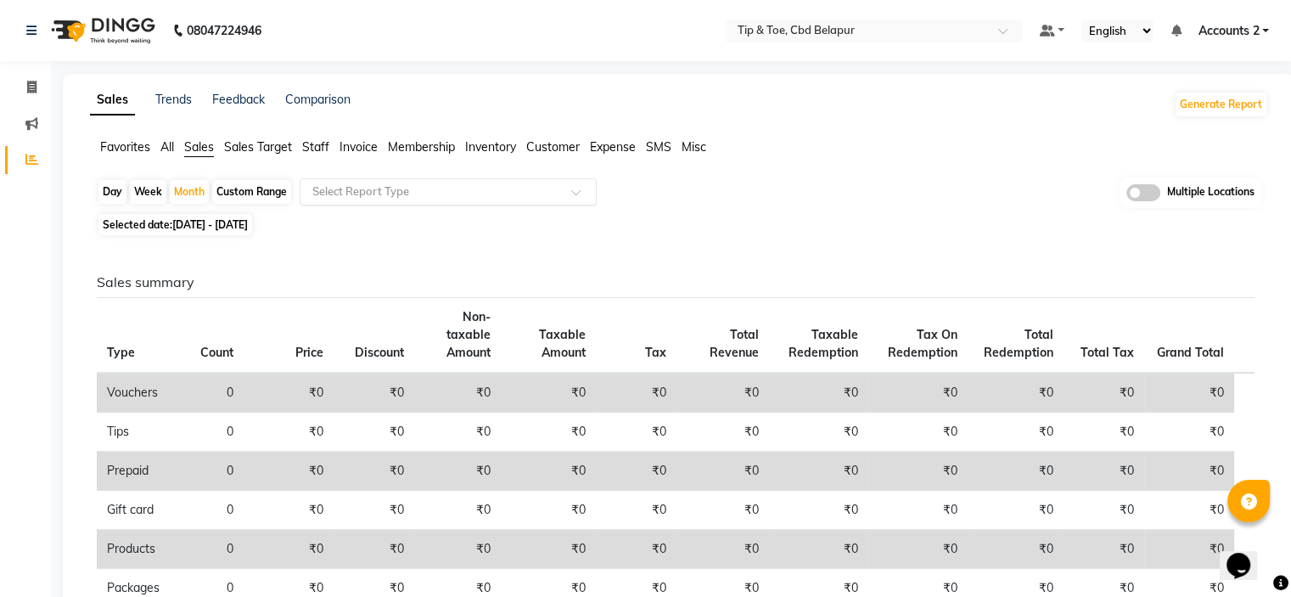
click at [358, 181] on div "Select Report Type" at bounding box center [448, 191] width 297 height 27
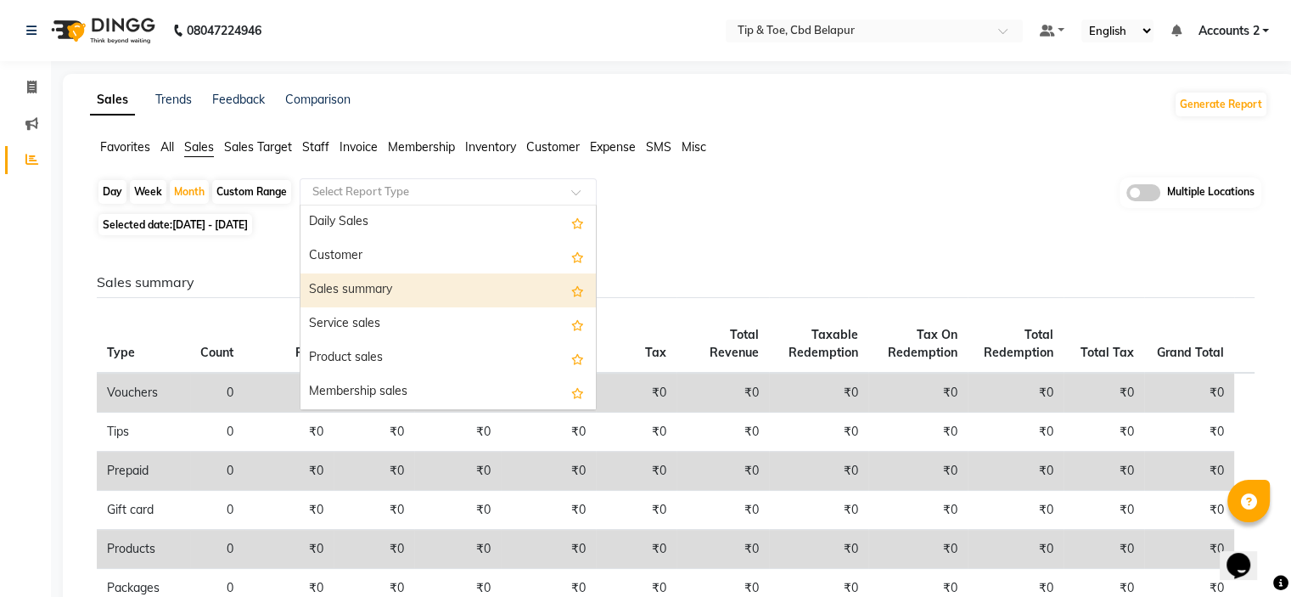
click at [360, 298] on div "Sales summary" at bounding box center [447, 290] width 295 height 34
select select "filtered_report"
select select "pdf"
